Goal: Information Seeking & Learning: Learn about a topic

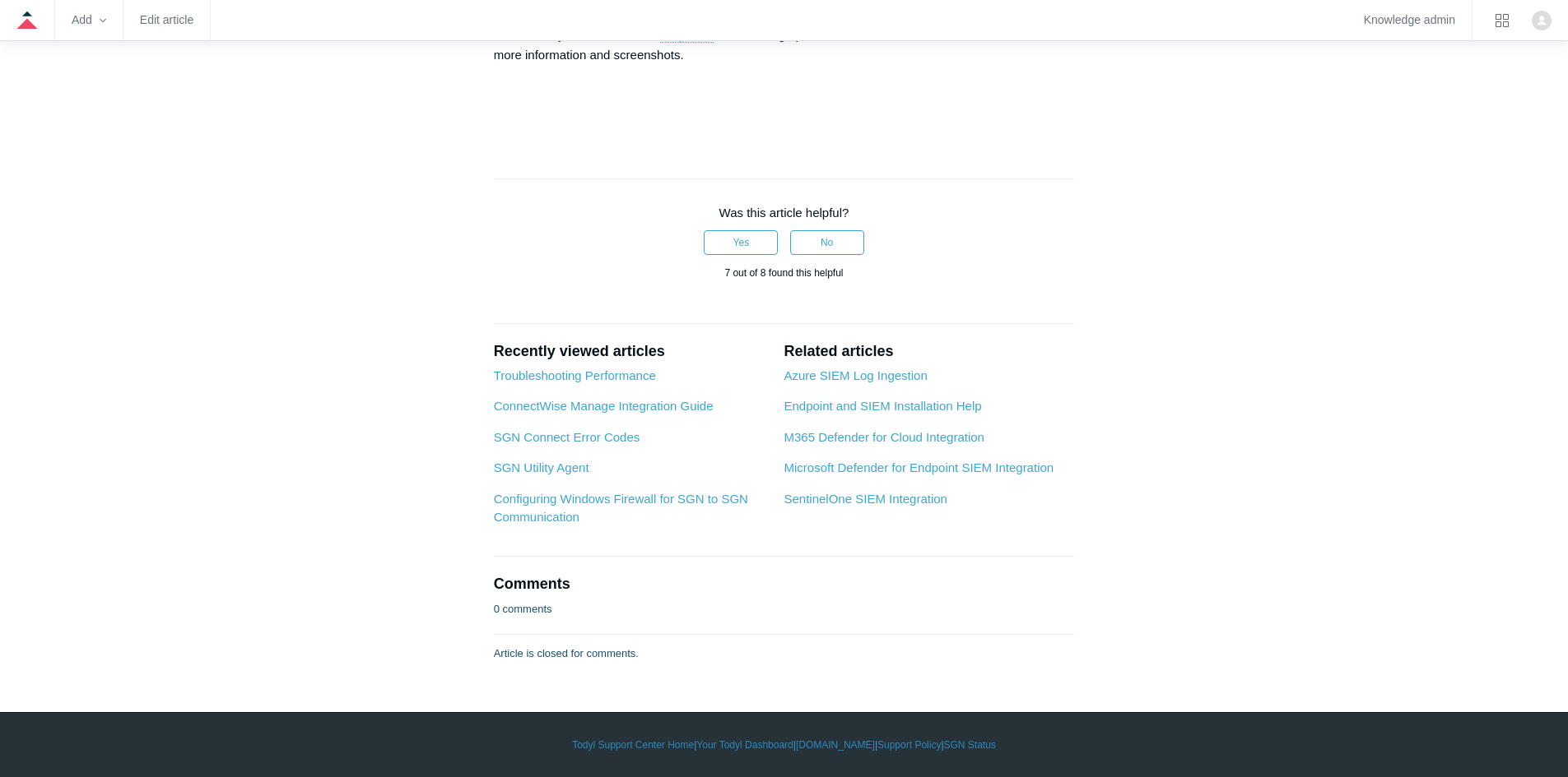
scroll to position [7815, 0]
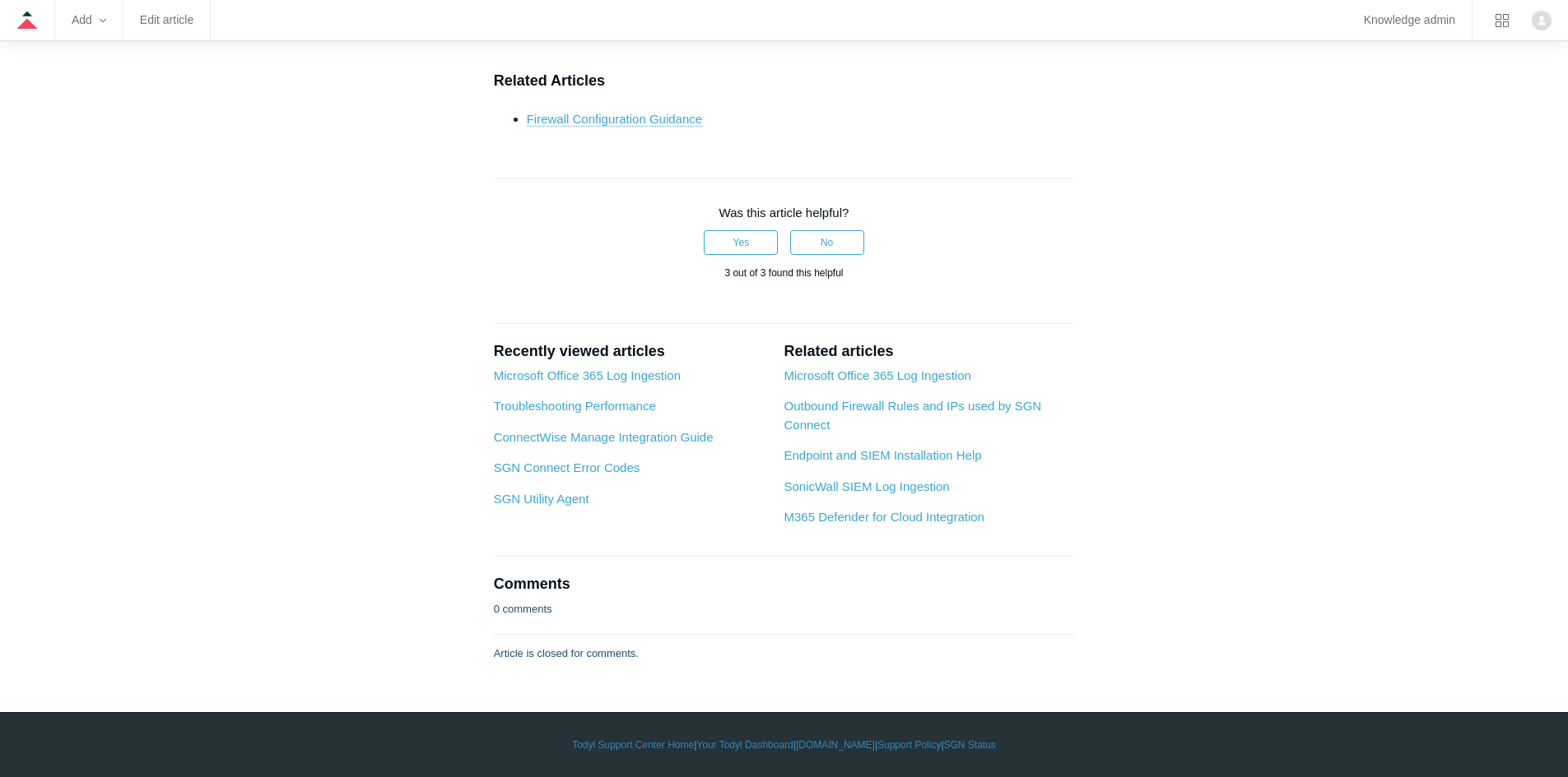
scroll to position [6718, 0]
drag, startPoint x: 1160, startPoint y: 403, endPoint x: 1092, endPoint y: 237, distance: 179.4
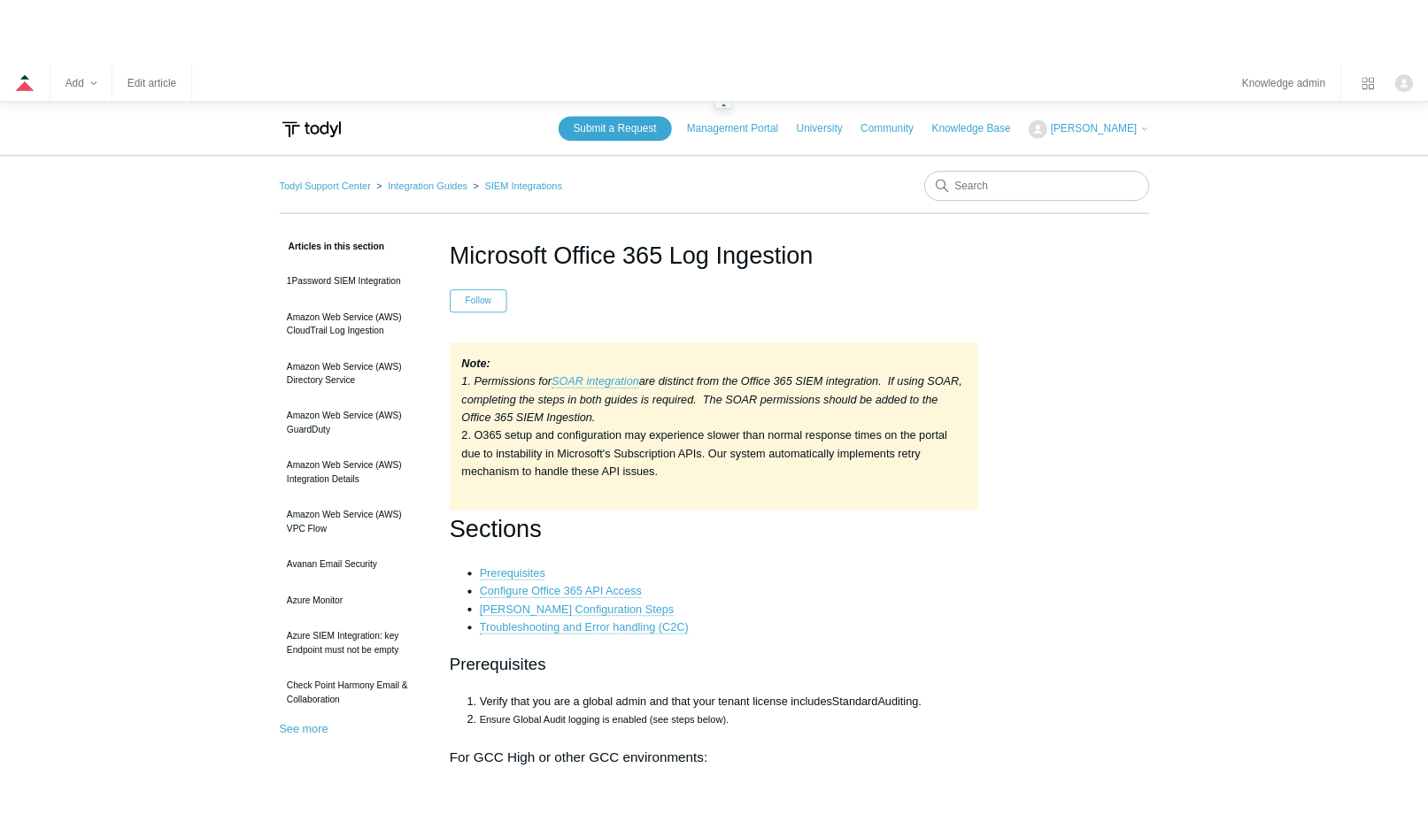
scroll to position [8408, 0]
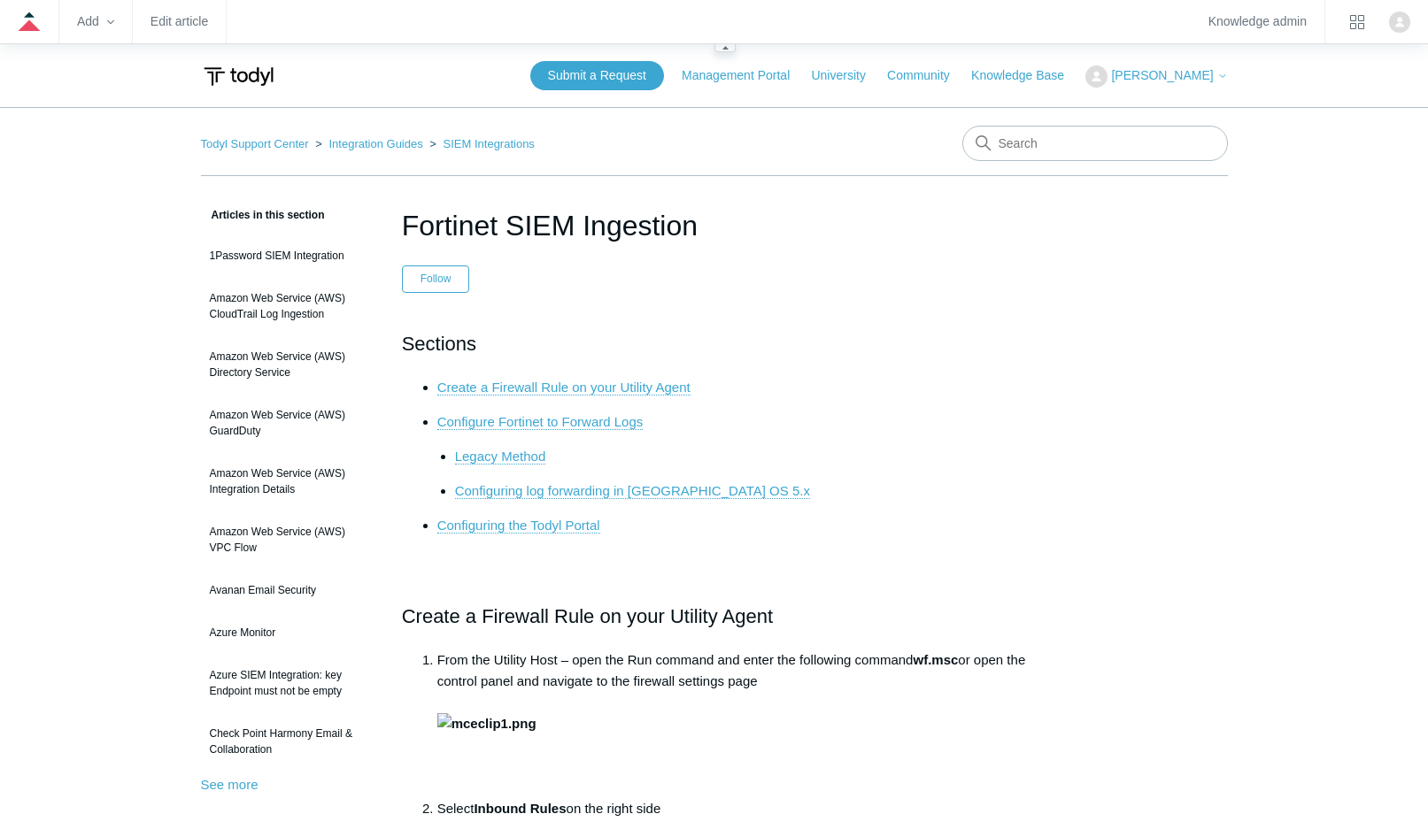
scroll to position [7228, 0]
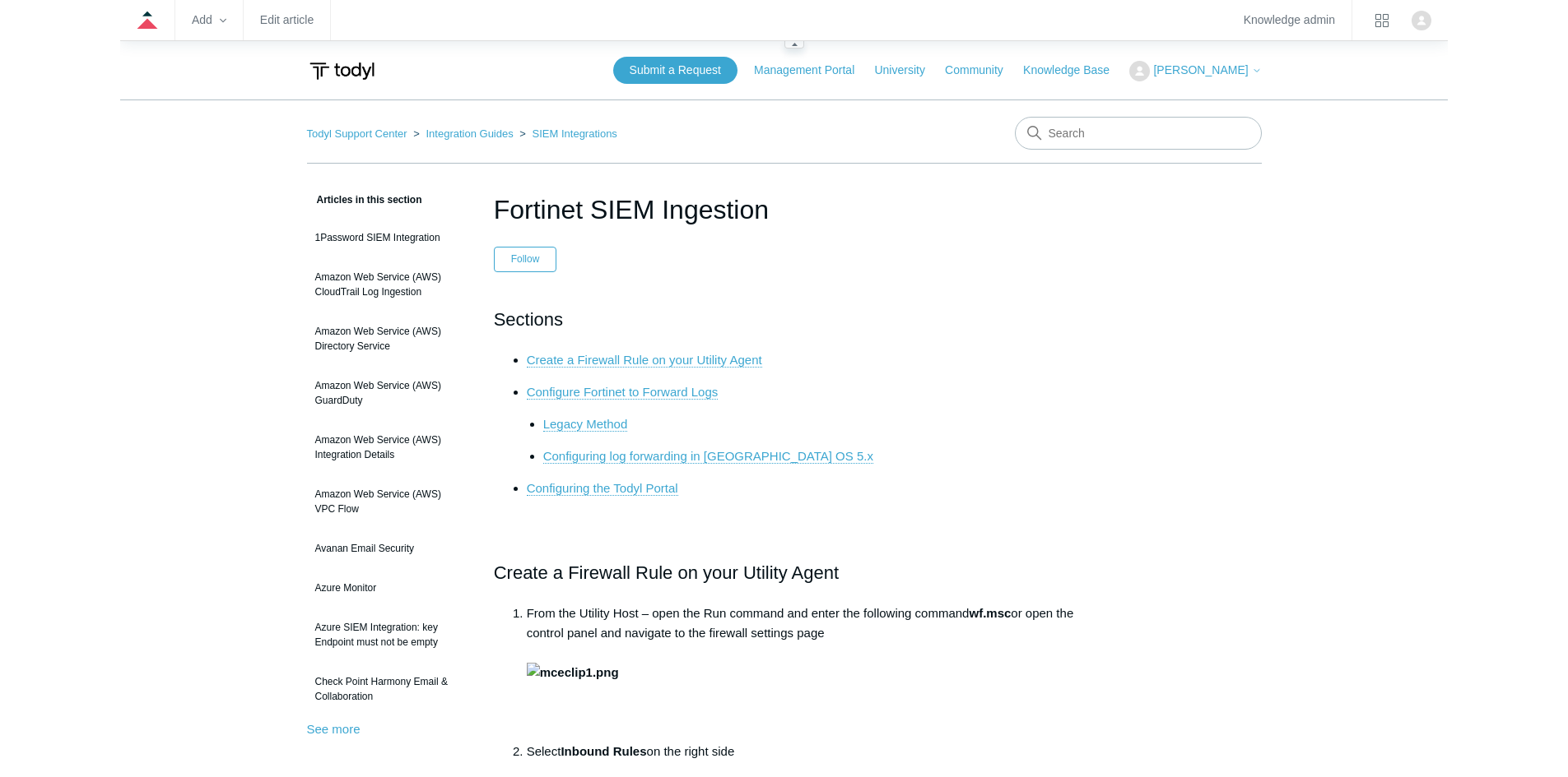
scroll to position [6718, 0]
